Goal: Task Accomplishment & Management: Manage account settings

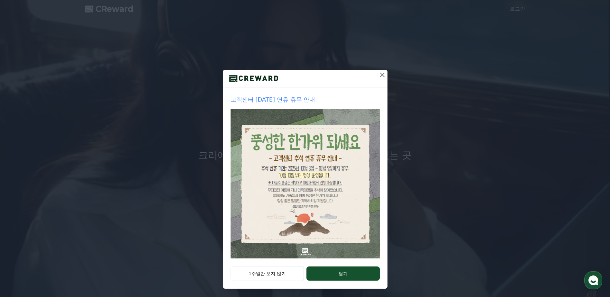
scroll to position [9, 0]
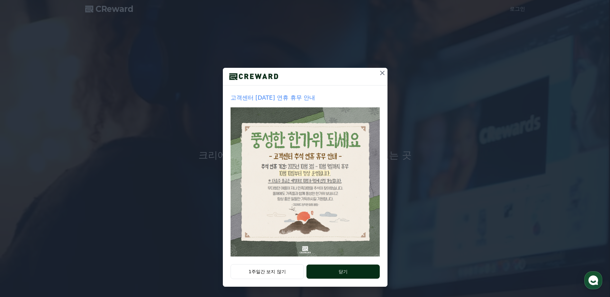
click at [335, 227] on button "닫기" at bounding box center [342, 272] width 73 height 14
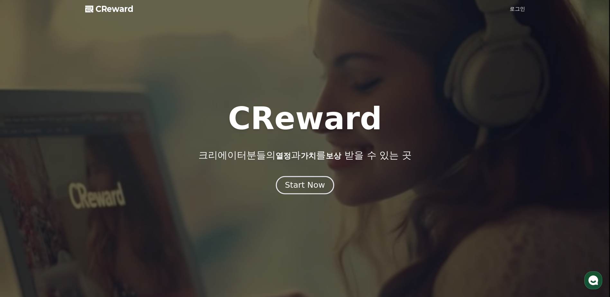
click at [310, 190] on div "Start Now" at bounding box center [305, 185] width 40 height 11
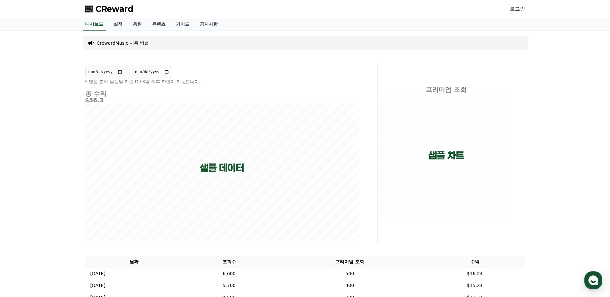
click at [118, 23] on link "실적" at bounding box center [117, 24] width 19 height 12
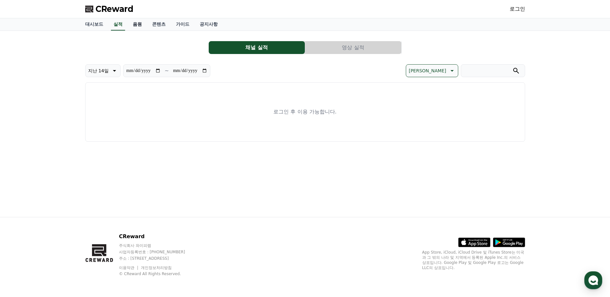
click at [139, 21] on link "음원" at bounding box center [137, 24] width 19 height 12
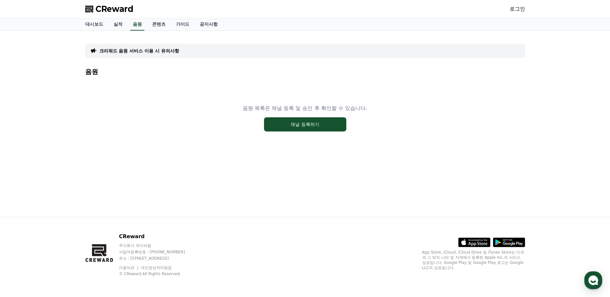
click at [486, 7] on link "로그인" at bounding box center [517, 9] width 15 height 8
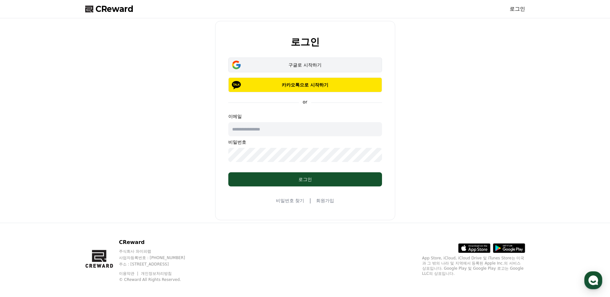
click at [307, 65] on div "구글로 시작하기" at bounding box center [305, 65] width 135 height 6
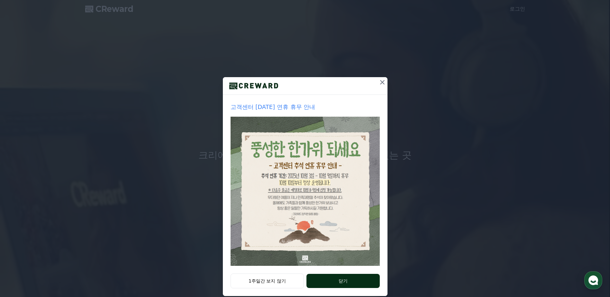
click at [351, 280] on button "닫기" at bounding box center [342, 281] width 73 height 14
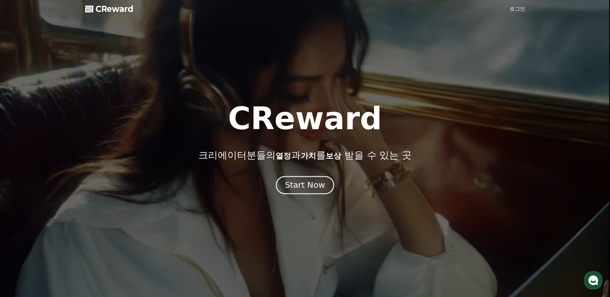
click at [311, 186] on div "Start Now" at bounding box center [305, 185] width 40 height 11
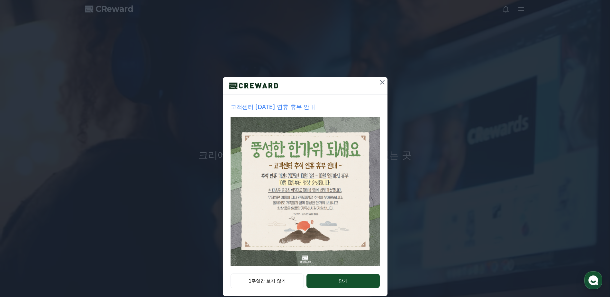
click at [333, 285] on button "닫기" at bounding box center [342, 281] width 73 height 14
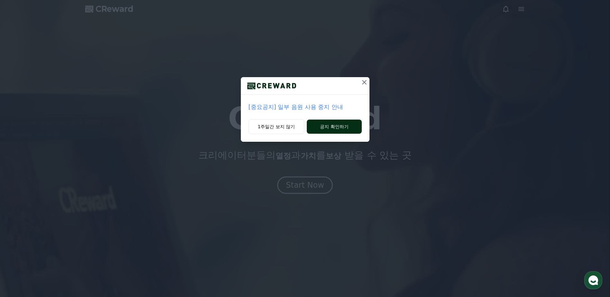
click at [342, 126] on button "공지 확인하기" at bounding box center [334, 127] width 55 height 14
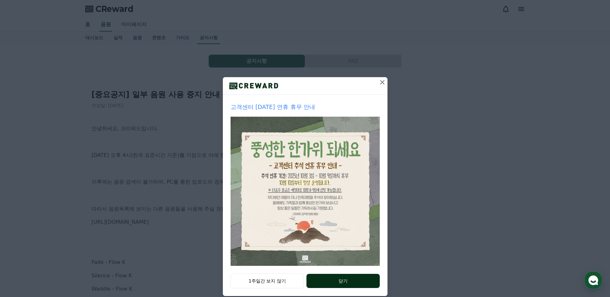
click at [334, 282] on button "닫기" at bounding box center [342, 281] width 73 height 14
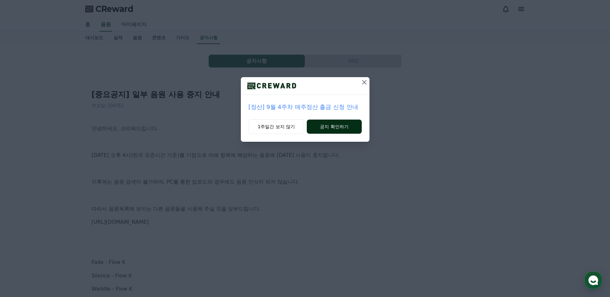
click at [337, 129] on button "공지 확인하기" at bounding box center [334, 127] width 55 height 14
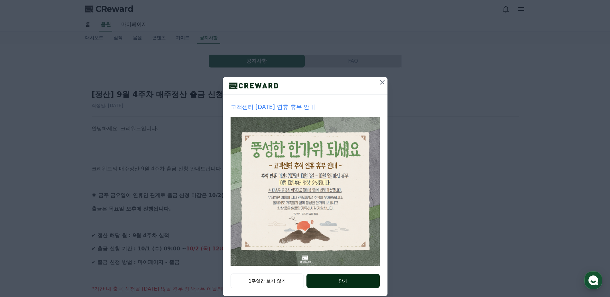
click at [333, 280] on button "닫기" at bounding box center [342, 281] width 73 height 14
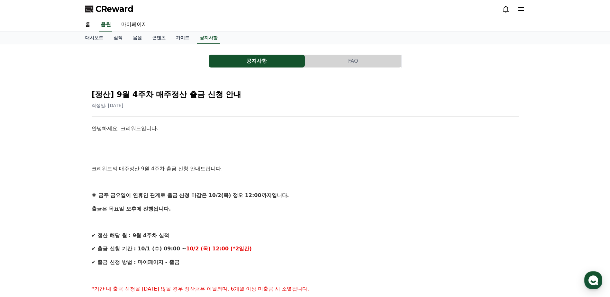
click at [240, 61] on button "공지사항" at bounding box center [257, 61] width 96 height 13
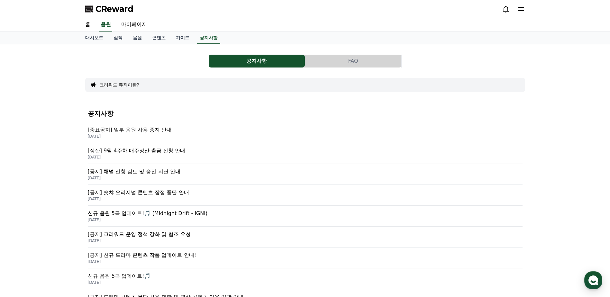
click at [157, 131] on p "[중요공지] 일부 음원 사용 중지 안내" at bounding box center [305, 130] width 435 height 8
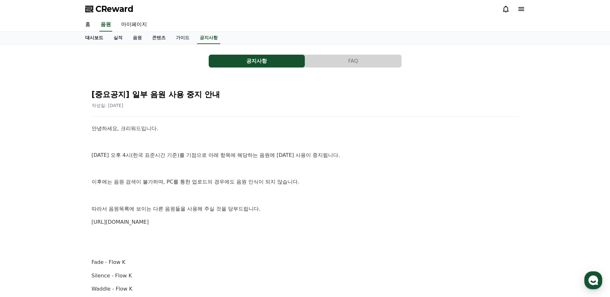
click at [91, 39] on link "대시보드" at bounding box center [94, 38] width 28 height 12
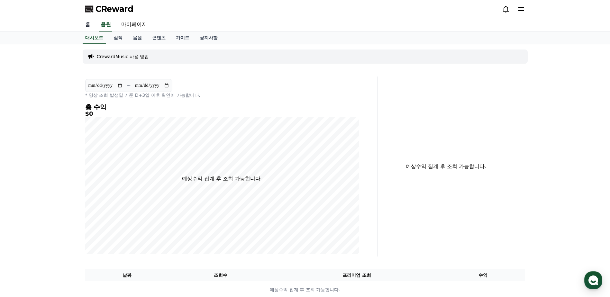
click at [86, 25] on link "홈" at bounding box center [87, 25] width 15 height 14
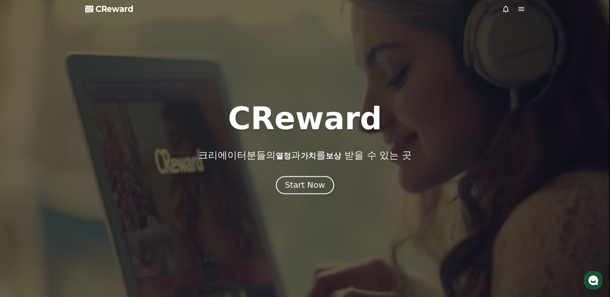
click at [298, 192] on button "Start Now" at bounding box center [305, 185] width 58 height 18
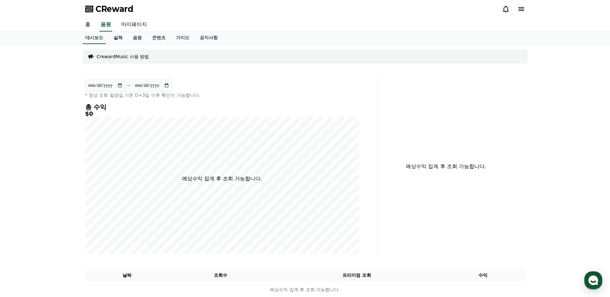
click at [116, 37] on link "실적" at bounding box center [117, 38] width 19 height 12
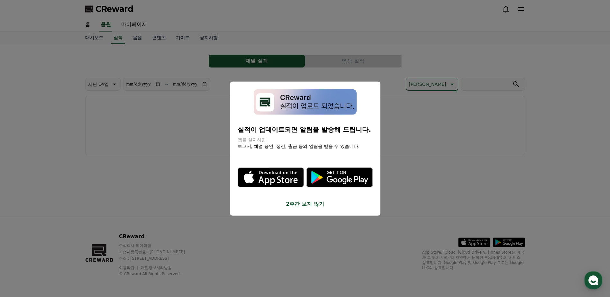
click at [335, 181] on icon "modal" at bounding box center [339, 178] width 66 height 20
click at [313, 203] on button "2주간 보지 않기" at bounding box center [305, 204] width 135 height 8
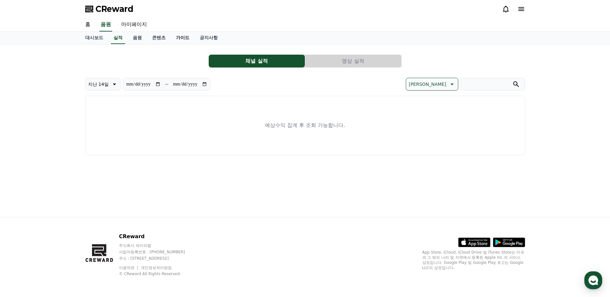
click at [183, 37] on link "가이드" at bounding box center [183, 38] width 24 height 12
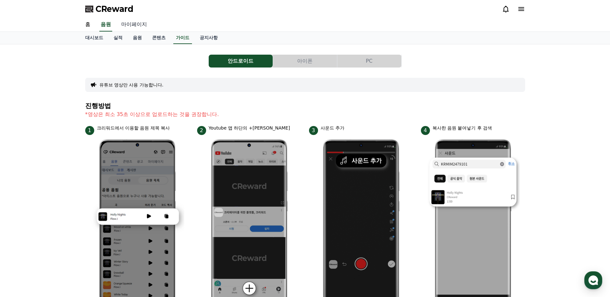
click at [136, 22] on link "마이페이지" at bounding box center [134, 25] width 36 height 14
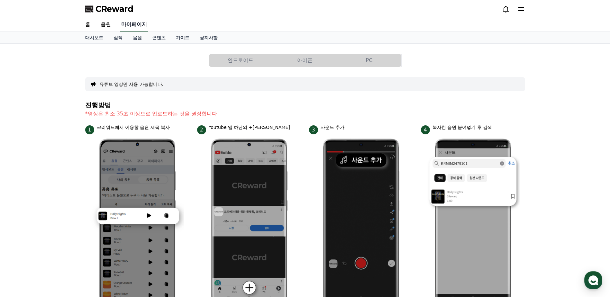
select select "**********"
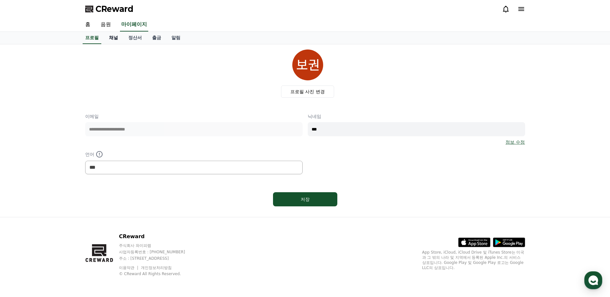
click at [114, 38] on link "채널" at bounding box center [113, 38] width 19 height 12
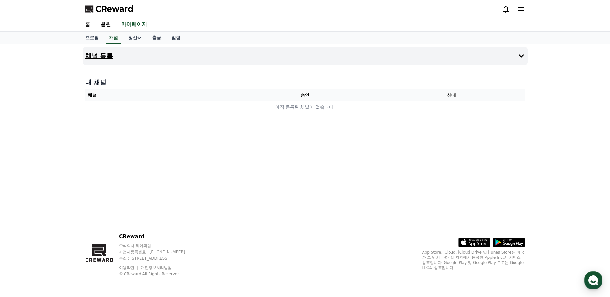
click at [104, 56] on h4 "채널 등록" at bounding box center [99, 55] width 28 height 7
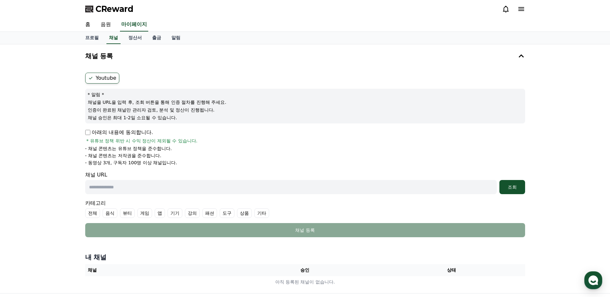
click at [104, 80] on label "Youtube" at bounding box center [102, 78] width 34 height 11
drag, startPoint x: 131, startPoint y: 163, endPoint x: 186, endPoint y: 164, distance: 55.0
click at [186, 164] on li "- 동영상 3개, 구독자 100명 이상 채널입니다." at bounding box center [305, 162] width 440 height 6
drag, startPoint x: 186, startPoint y: 164, endPoint x: 212, endPoint y: 174, distance: 27.4
click at [212, 174] on div "채널 URL 조회" at bounding box center [305, 182] width 440 height 23
